Goal: Task Accomplishment & Management: Manage account settings

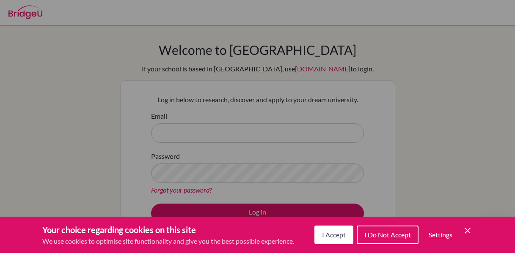
click at [341, 238] on span "I Accept" at bounding box center [334, 235] width 24 height 8
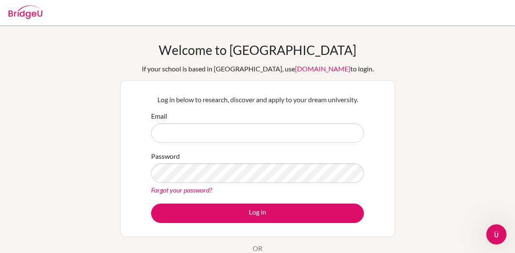
click at [256, 120] on div "Email" at bounding box center [257, 127] width 213 height 32
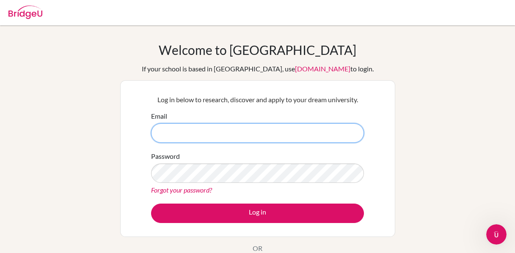
click at [276, 130] on input "Email" at bounding box center [257, 133] width 213 height 19
drag, startPoint x: 253, startPoint y: 131, endPoint x: 176, endPoint y: 130, distance: 76.6
click at [176, 130] on input "[EMAIL_ADDRESS][DOMAIN_NAME]" at bounding box center [257, 133] width 213 height 19
click at [151, 204] on button "Log in" at bounding box center [257, 213] width 213 height 19
type input "[EMAIL_ADDRESS][DOMAIN_NAME]"
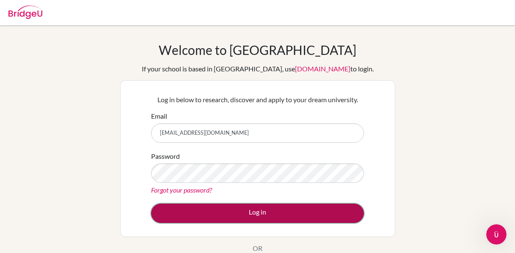
click at [198, 214] on button "Log in" at bounding box center [257, 213] width 213 height 19
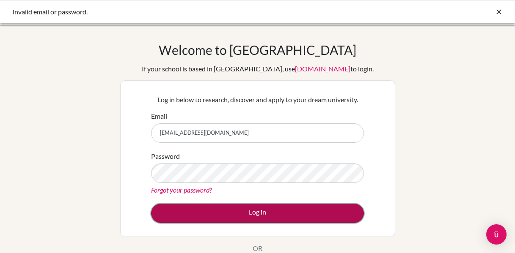
click at [299, 206] on button "Log in" at bounding box center [257, 213] width 213 height 19
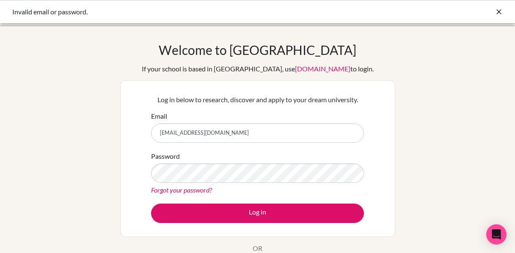
click at [189, 129] on input "[EMAIL_ADDRESS][DOMAIN_NAME]" at bounding box center [257, 133] width 213 height 19
type input "[EMAIL_ADDRESS][DOMAIN_NAME]"
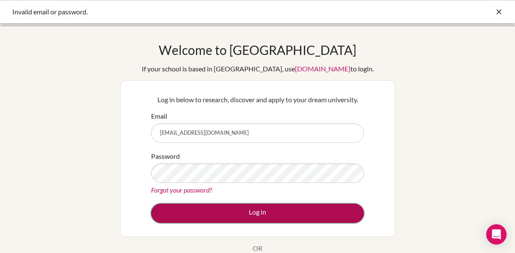
click at [199, 221] on button "Log in" at bounding box center [257, 213] width 213 height 19
